Goal: Information Seeking & Learning: Learn about a topic

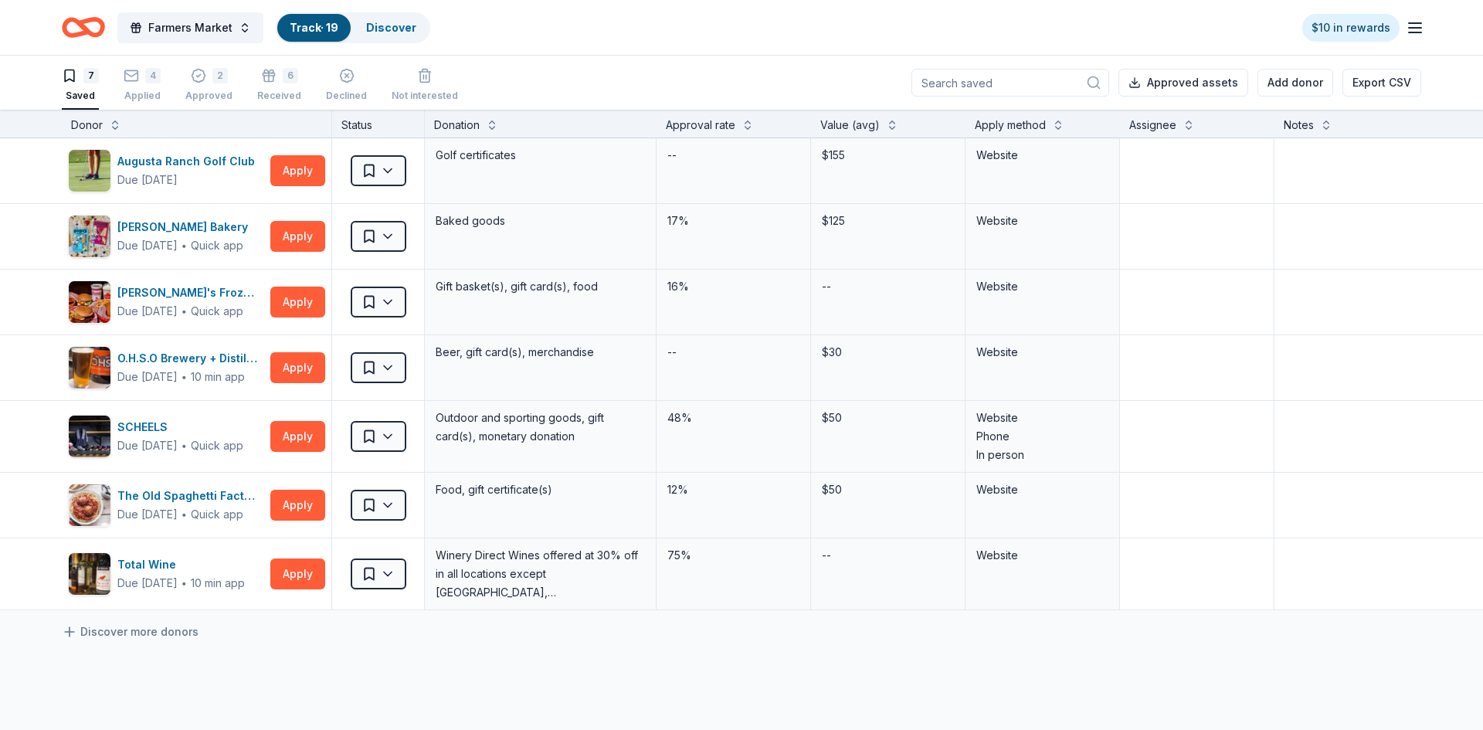
click at [96, 25] on icon "Home" at bounding box center [83, 27] width 43 height 36
click at [75, 22] on icon "Home" at bounding box center [76, 26] width 24 height 15
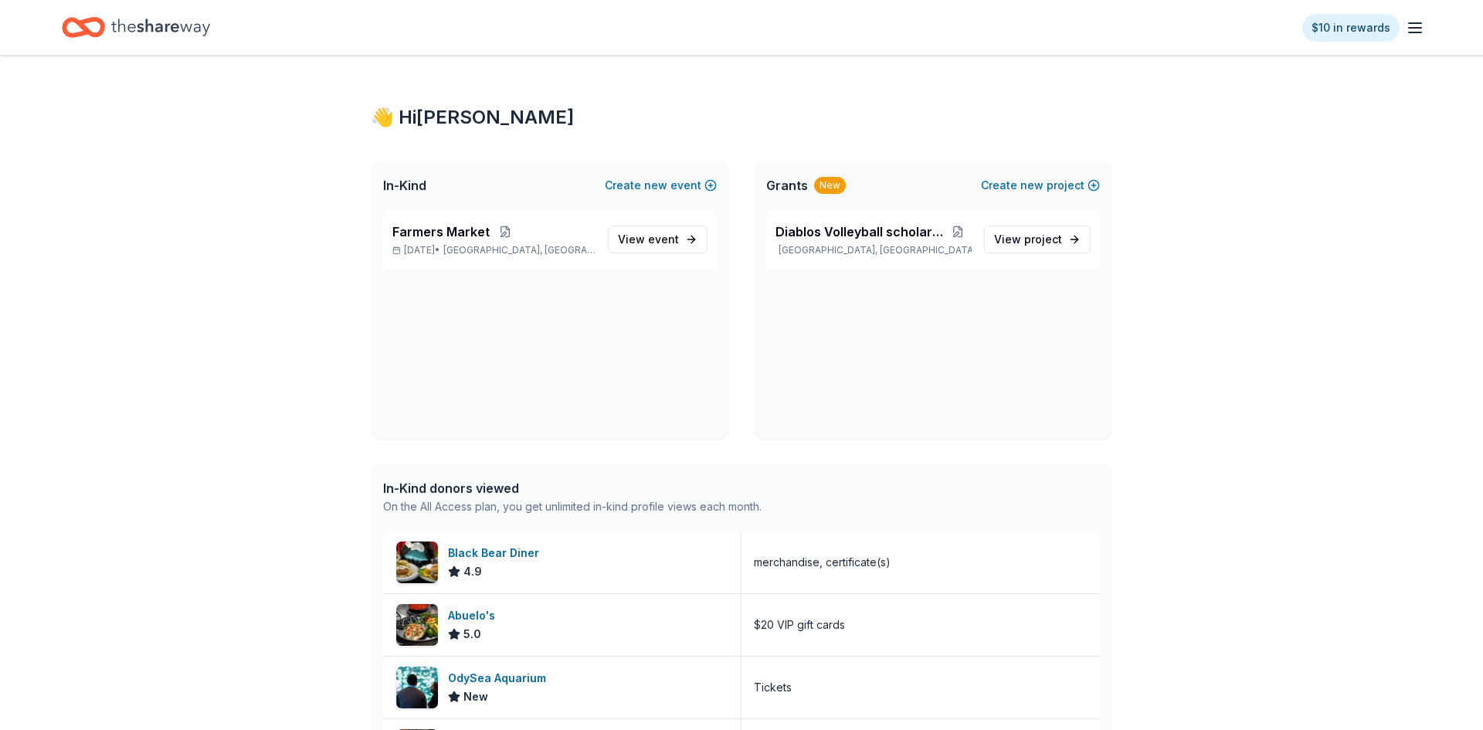
click at [156, 30] on icon "Home" at bounding box center [160, 27] width 99 height 17
click at [120, 20] on icon "Home" at bounding box center [160, 28] width 99 height 32
click at [658, 241] on span "event" at bounding box center [663, 238] width 31 height 13
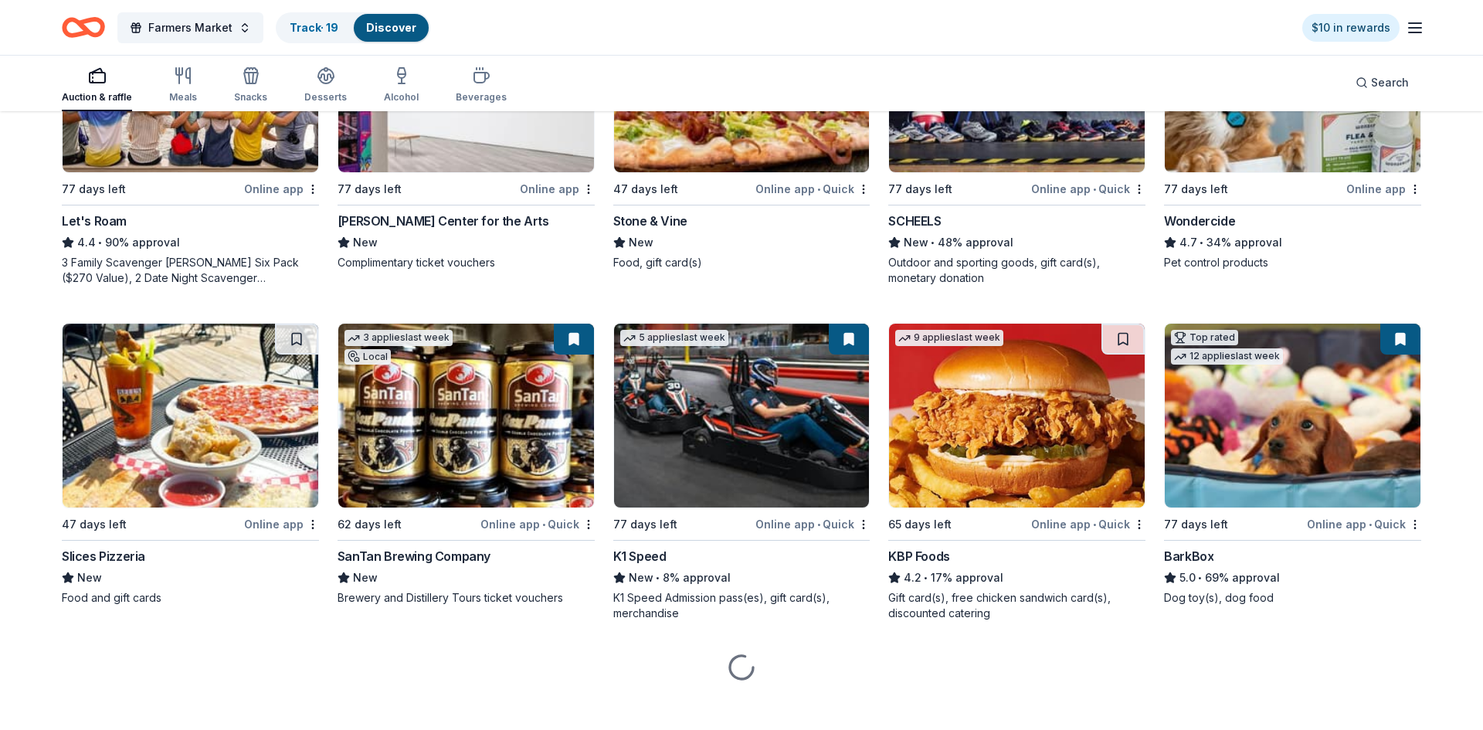
scroll to position [982, 0]
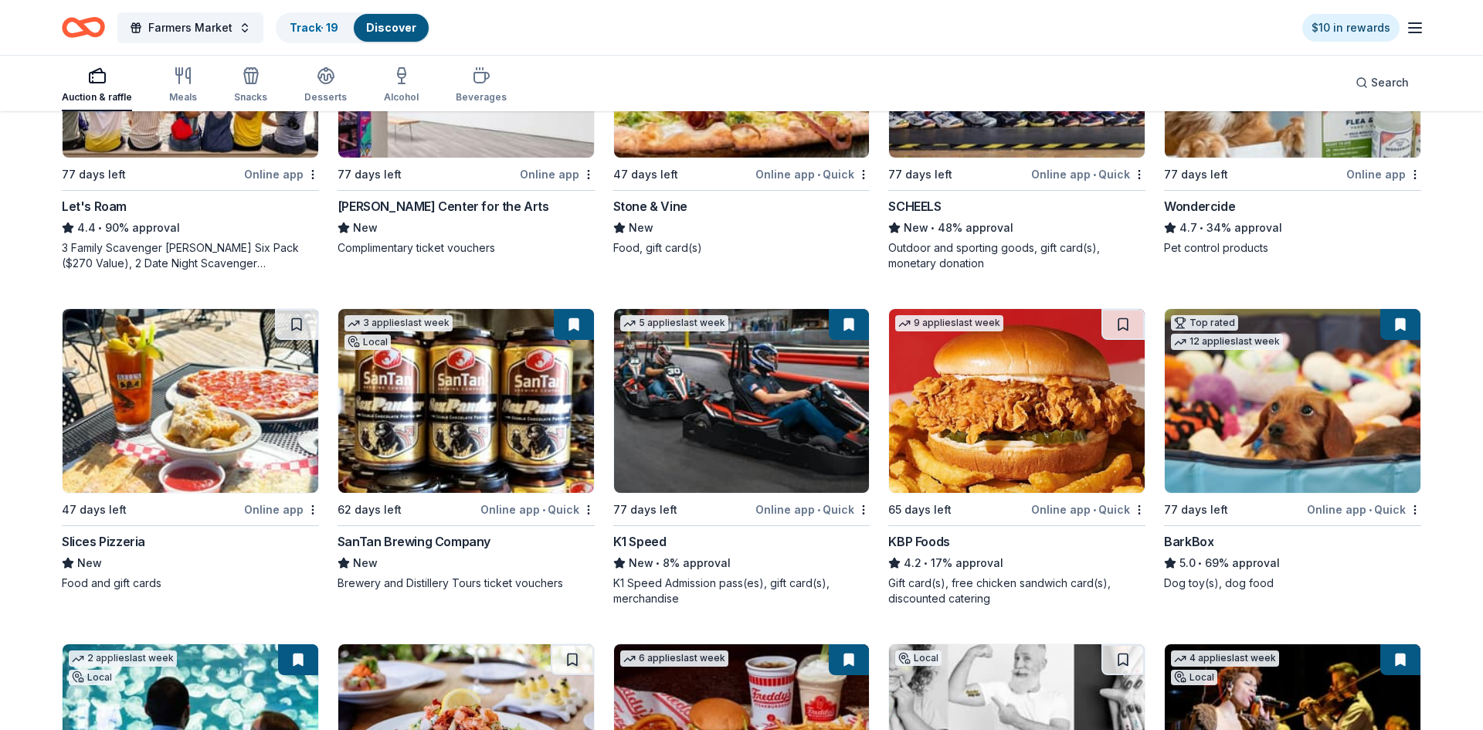
click at [1248, 455] on img at bounding box center [1293, 401] width 256 height 184
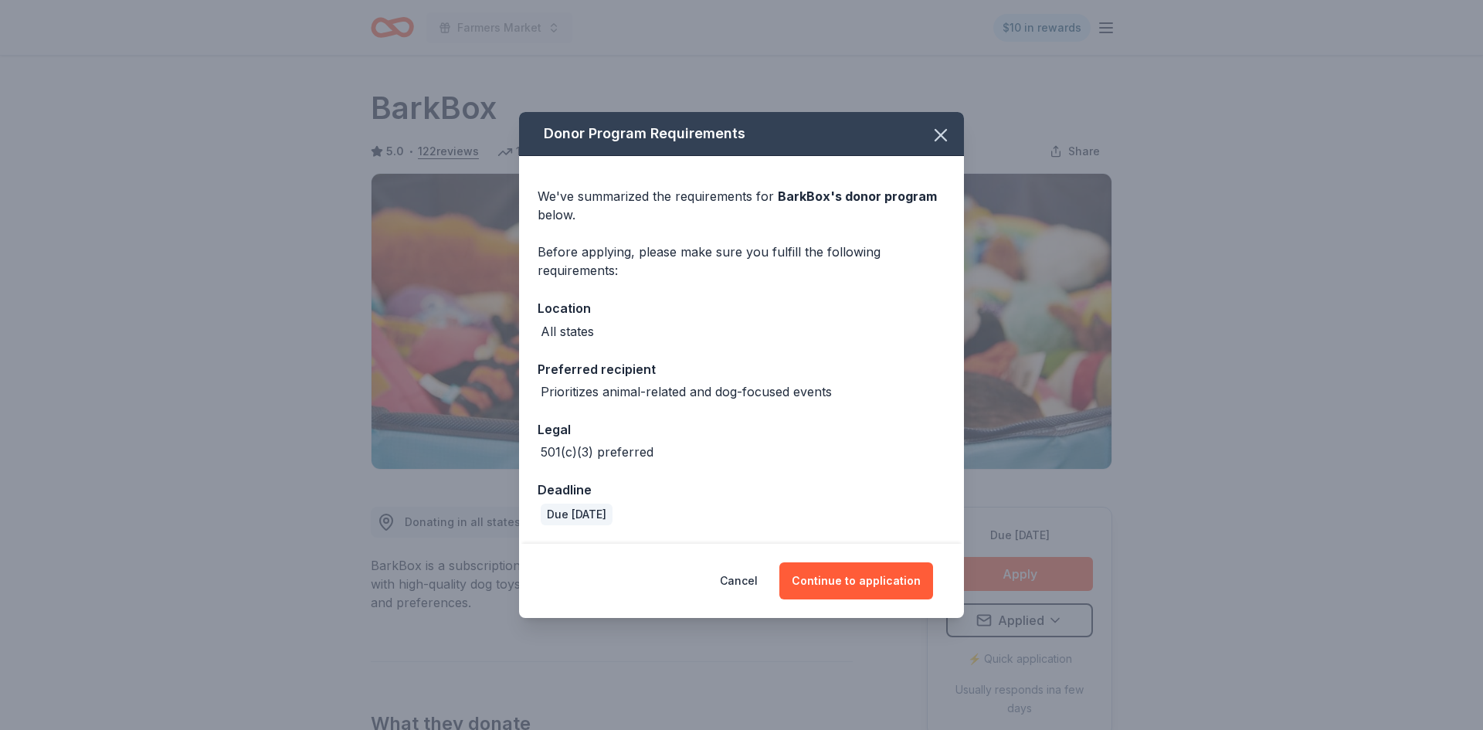
click at [1237, 581] on div "Donor Program Requirements We've summarized the requirements for BarkBox 's don…" at bounding box center [741, 365] width 1483 height 730
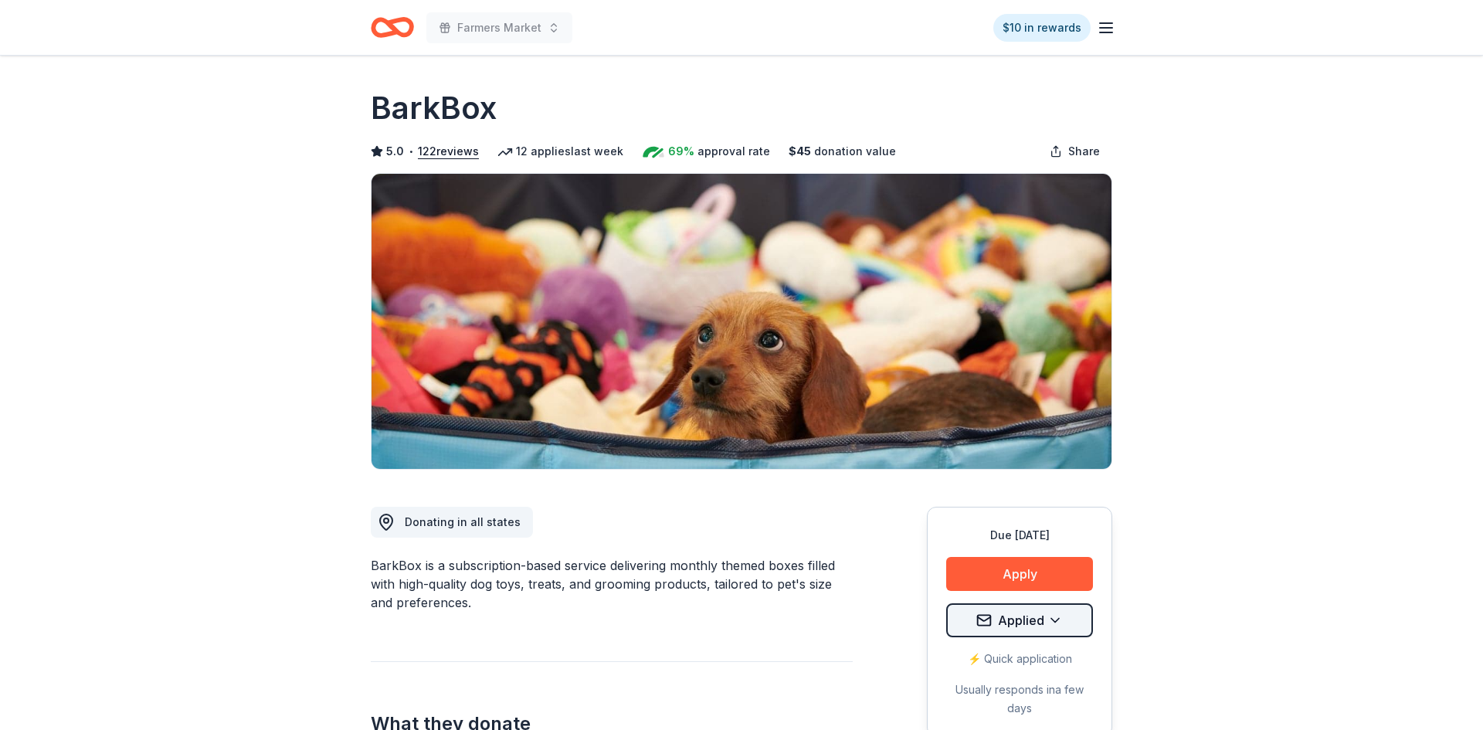
click at [1060, 625] on html "Farmers Market $10 in rewards Due [DATE] Share BarkBox 5.0 • 122 reviews 12 app…" at bounding box center [741, 365] width 1483 height 730
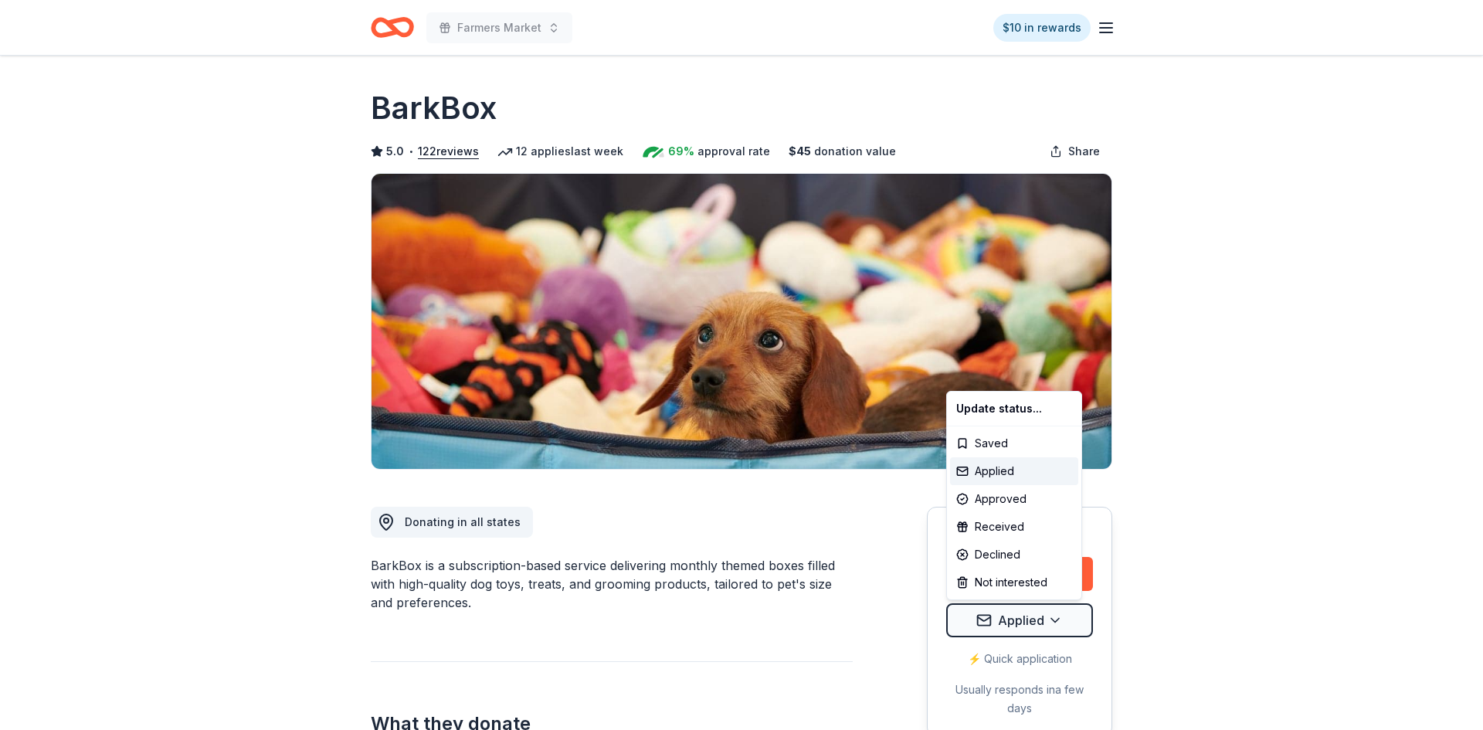
click at [1192, 532] on html "Farmers Market $10 in rewards Due [DATE] Share BarkBox 5.0 • 122 reviews 12 app…" at bounding box center [741, 365] width 1483 height 730
